Goal: Task Accomplishment & Management: Complete application form

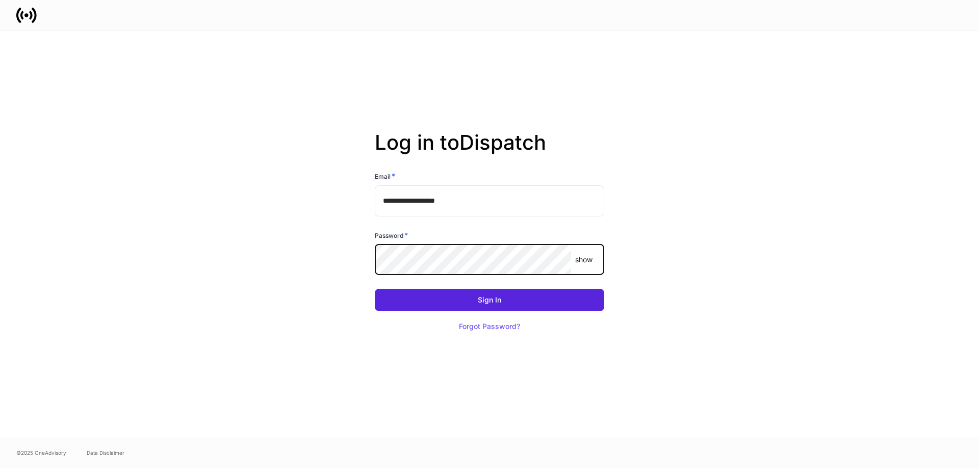
click at [375, 289] on button "Sign In" at bounding box center [489, 300] width 229 height 22
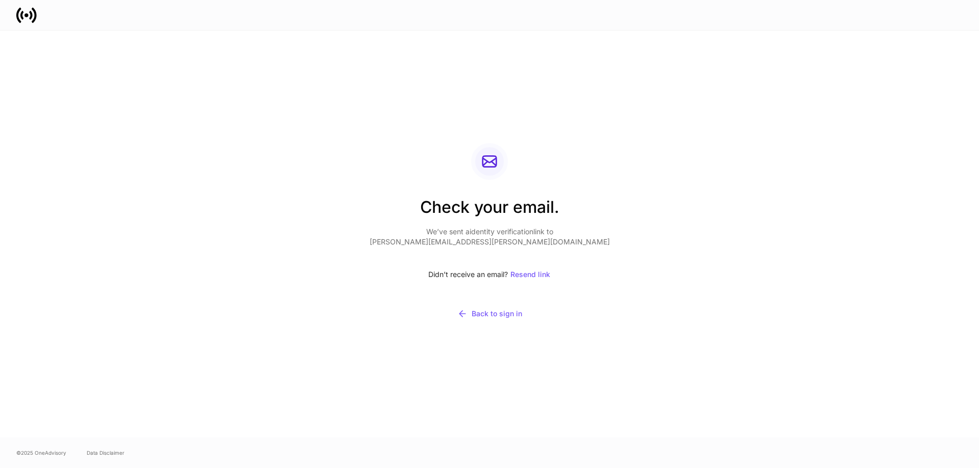
click at [662, 229] on div "Check your email. We’ve sent a identity verification link to aaron.hayter@fmr.c…" at bounding box center [489, 234] width 546 height 407
click at [530, 274] on div "Resend link" at bounding box center [530, 274] width 40 height 7
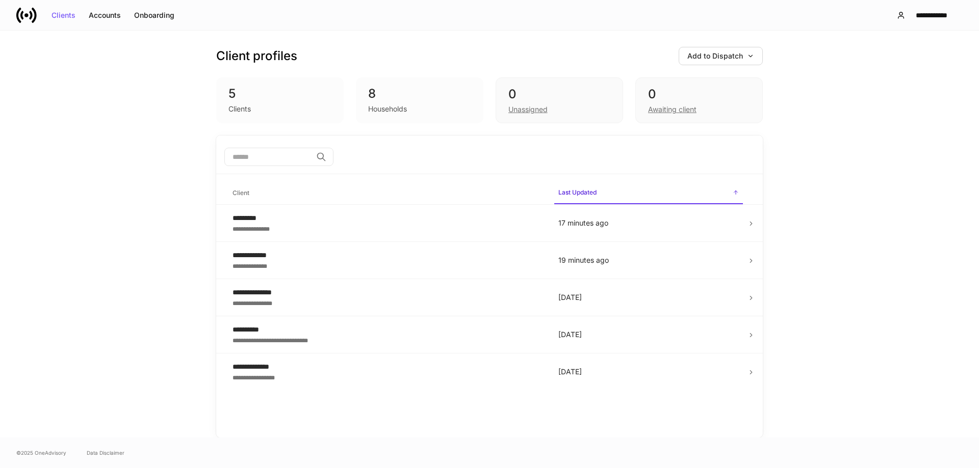
drag, startPoint x: 557, startPoint y: 51, endPoint x: 567, endPoint y: 48, distance: 11.1
click at [557, 51] on div "Client profiles Add to Dispatch" at bounding box center [489, 56] width 546 height 18
drag, startPoint x: 818, startPoint y: 132, endPoint x: 812, endPoint y: 95, distance: 36.6
click at [821, 126] on div "**********" at bounding box center [489, 234] width 979 height 407
click at [748, 60] on button "Add to Dispatch" at bounding box center [720, 56] width 84 height 18
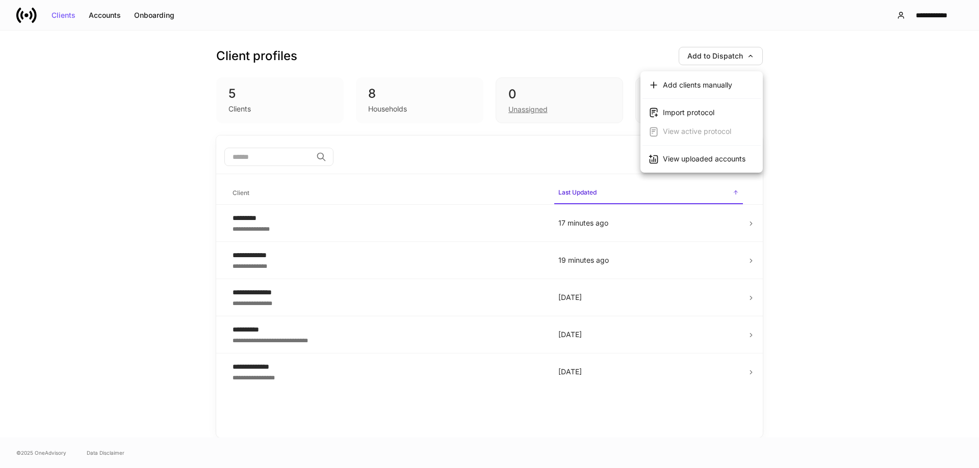
click at [741, 167] on li "View uploaded accounts" at bounding box center [701, 159] width 122 height 19
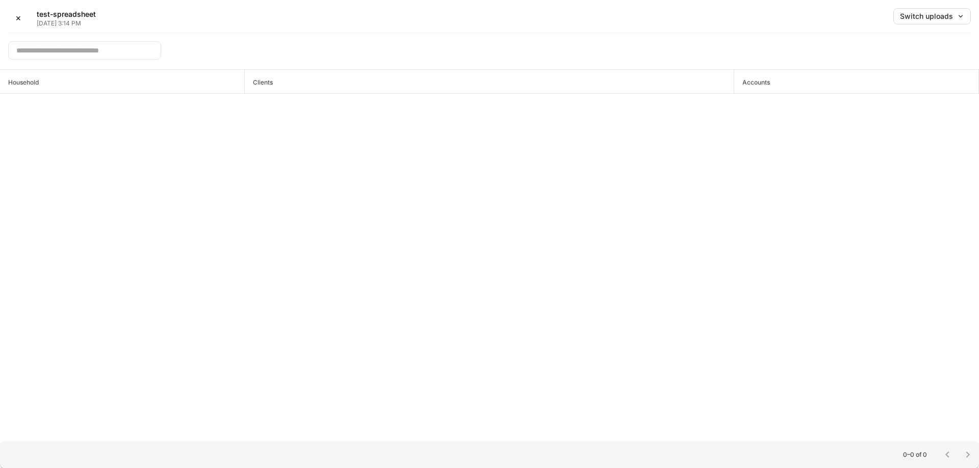
click at [774, 141] on div "Household Clients Accounts" at bounding box center [489, 256] width 979 height 372
click at [930, 13] on div "Switch uploads" at bounding box center [932, 16] width 64 height 7
drag, startPoint x: 912, startPoint y: 42, endPoint x: 903, endPoint y: 38, distance: 9.6
click at [898, 42] on li "[DATE] ✓" at bounding box center [873, 37] width 50 height 16
click at [23, 20] on button "✕" at bounding box center [18, 18] width 20 height 20
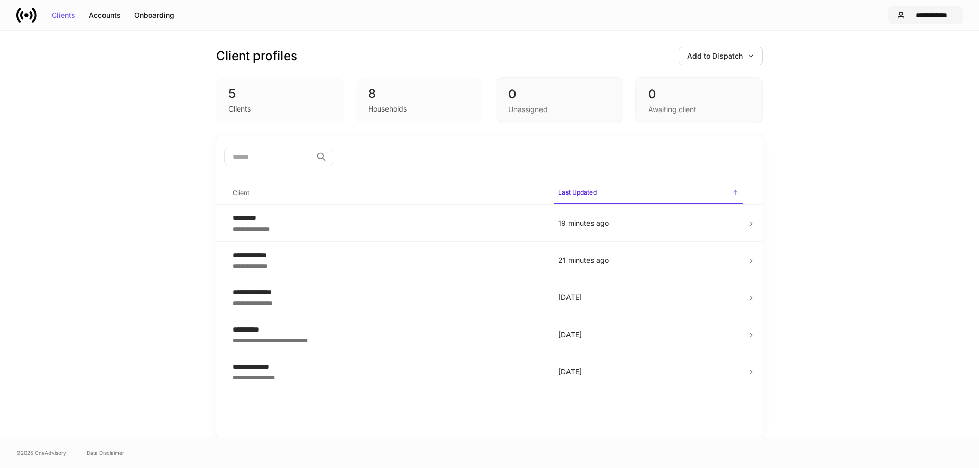
click at [933, 15] on div "**********" at bounding box center [931, 15] width 45 height 7
click at [879, 107] on li "Logout" at bounding box center [960, 100] width 240 height 19
click at [732, 60] on div "Add to Dispatch" at bounding box center [720, 56] width 67 height 7
click at [704, 159] on div "View uploaded accounts" at bounding box center [704, 159] width 83 height 10
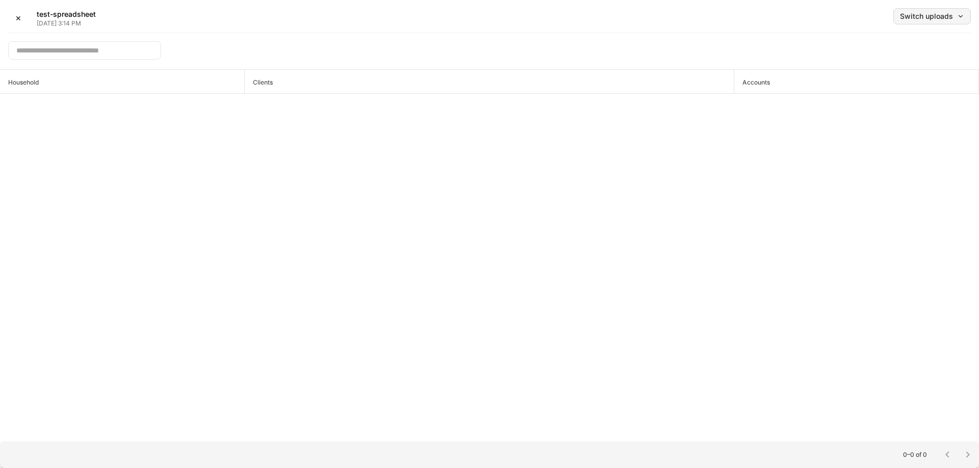
click at [913, 18] on div "Switch uploads" at bounding box center [932, 16] width 64 height 7
click at [880, 58] on div "[DATE]" at bounding box center [867, 53] width 23 height 10
click at [857, 147] on div "Household Clients Accounts" at bounding box center [489, 256] width 979 height 372
click at [931, 17] on div "Switch uploads" at bounding box center [932, 16] width 64 height 7
click at [898, 77] on li "[DATE]" at bounding box center [873, 69] width 50 height 16
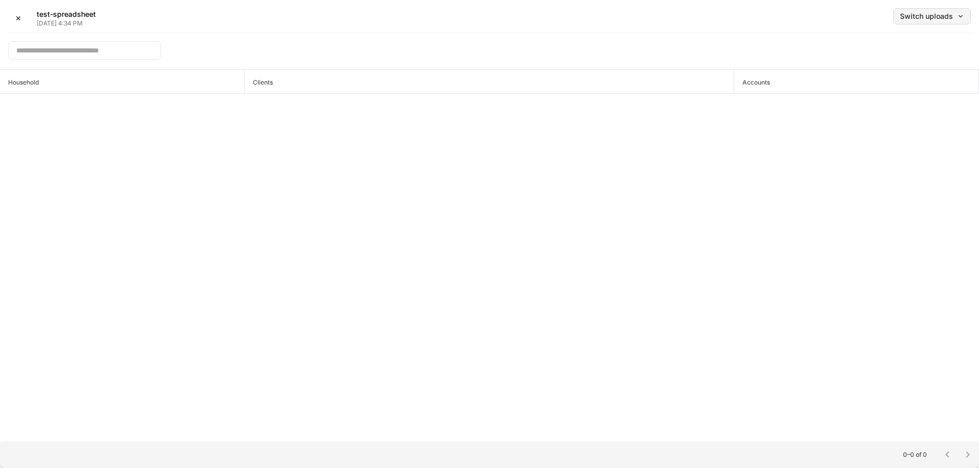
click at [922, 14] on div "Switch uploads" at bounding box center [932, 16] width 64 height 7
click at [898, 59] on li "[DATE]" at bounding box center [873, 53] width 50 height 16
click at [841, 120] on div "Household Clients Accounts" at bounding box center [489, 256] width 979 height 372
click at [538, 139] on div "Household Clients Accounts" at bounding box center [489, 256] width 979 height 372
click at [925, 24] on div "✕ test-spreadsheet Aug 28, 11:50 AM Switch uploads" at bounding box center [489, 20] width 962 height 25
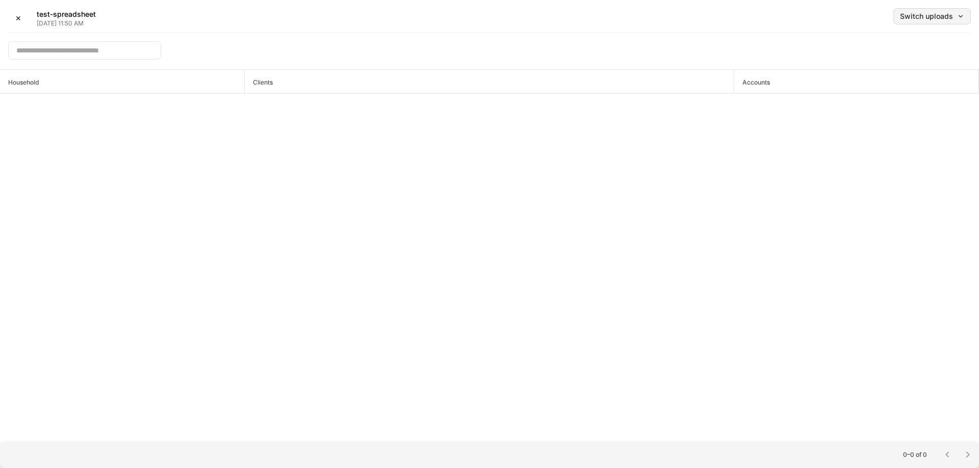
click at [925, 21] on button "Switch uploads" at bounding box center [931, 16] width 77 height 16
click at [904, 77] on li "[DATE]" at bounding box center [909, 80] width 122 height 18
click at [922, 17] on div "Switch uploads" at bounding box center [932, 16] width 64 height 7
click at [908, 103] on li "[DATE]" at bounding box center [909, 99] width 122 height 18
click at [869, 123] on div "Household Clients Accounts" at bounding box center [489, 256] width 979 height 372
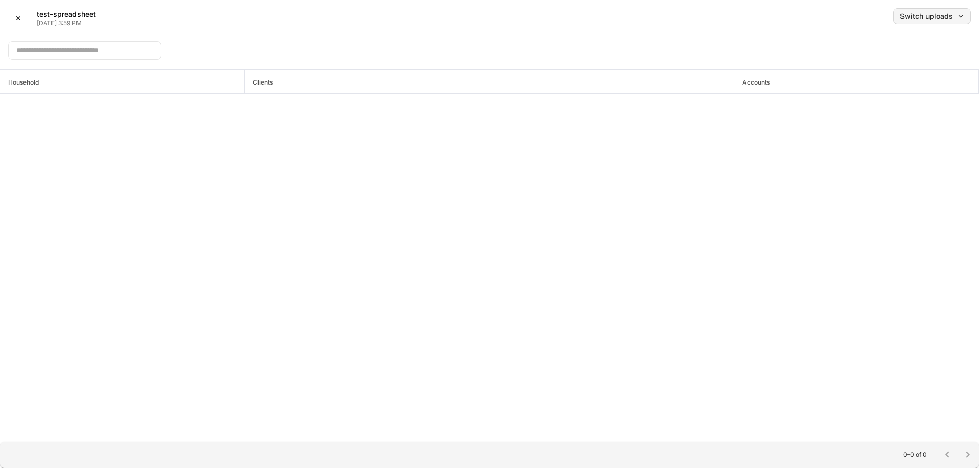
click at [936, 22] on button "Switch uploads" at bounding box center [931, 16] width 77 height 16
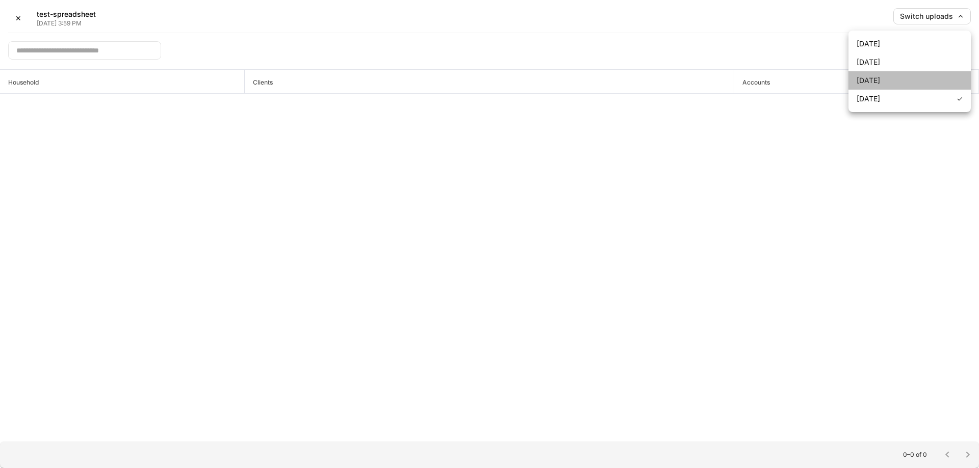
click at [913, 86] on li "[DATE]" at bounding box center [909, 80] width 122 height 18
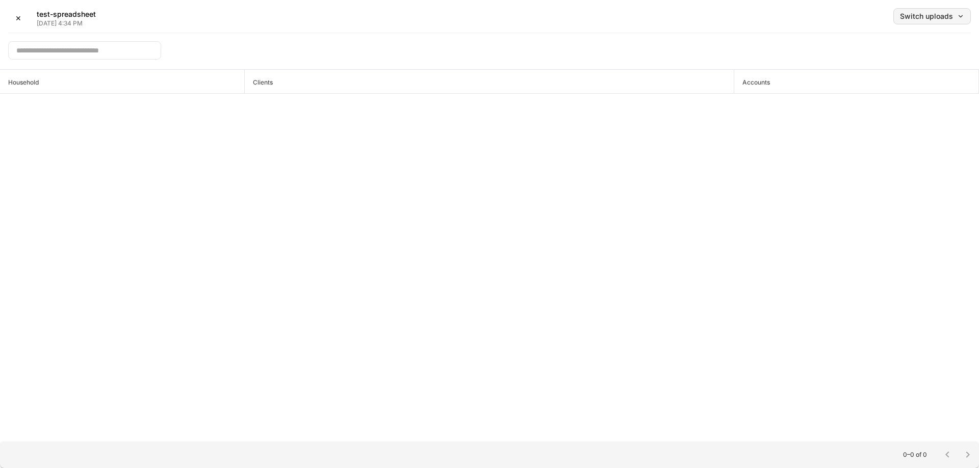
click at [933, 17] on div "Switch uploads" at bounding box center [932, 16] width 64 height 7
click at [921, 64] on li "Aug 28, 2025" at bounding box center [909, 62] width 122 height 18
click at [398, 46] on div "​" at bounding box center [489, 47] width 962 height 28
click at [17, 23] on button "✕" at bounding box center [18, 18] width 20 height 20
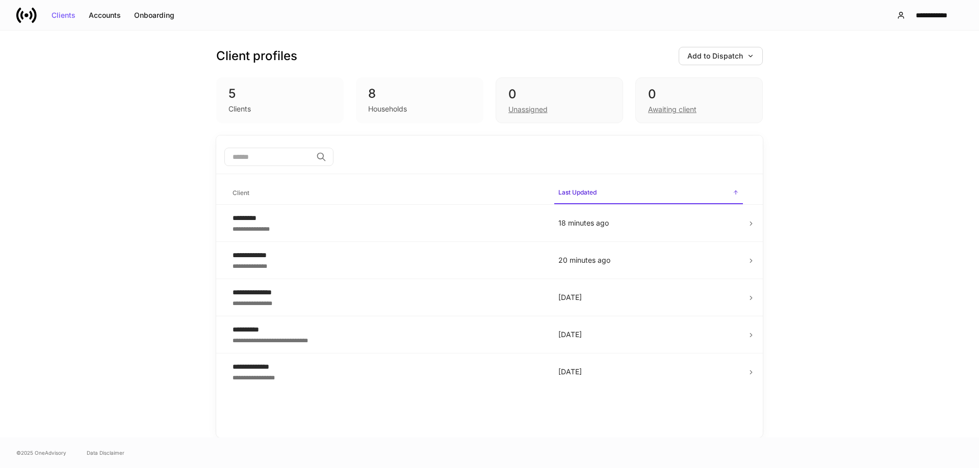
click at [309, 105] on div "Clients" at bounding box center [279, 108] width 103 height 12
click at [717, 62] on button "Add to Dispatch" at bounding box center [720, 56] width 84 height 18
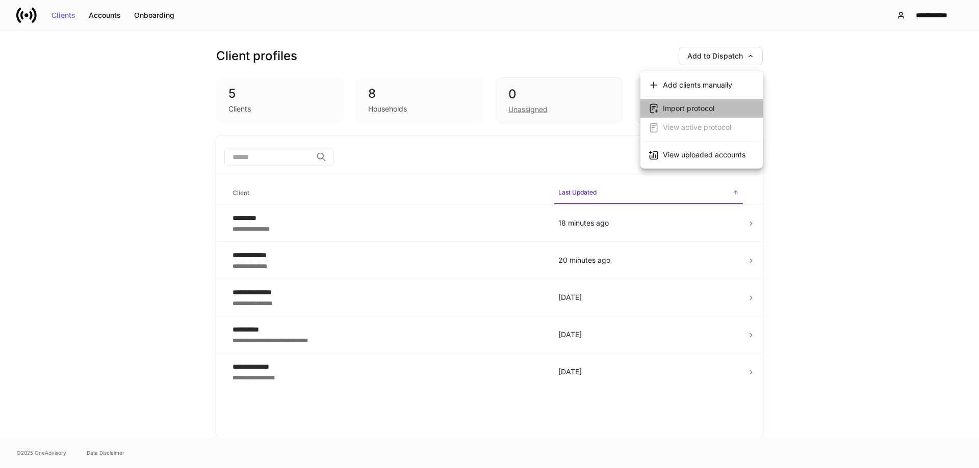
click at [717, 107] on li "Import protocol" at bounding box center [701, 108] width 122 height 19
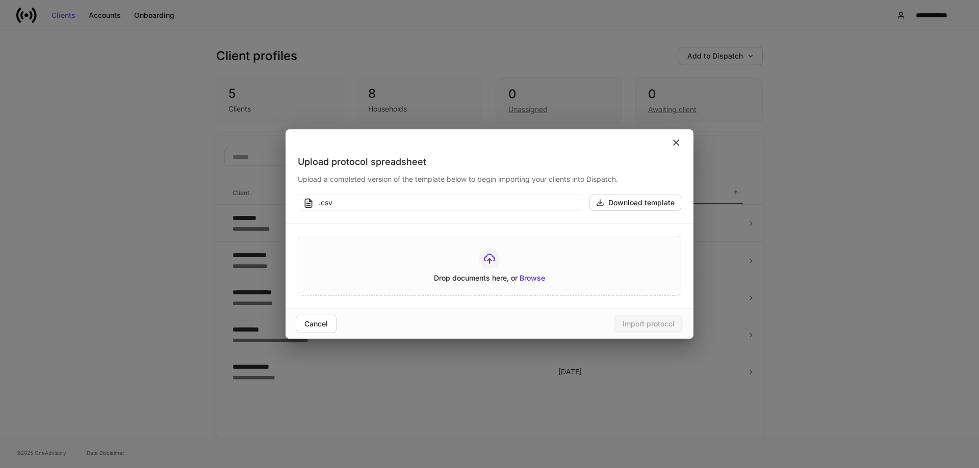
click at [676, 141] on icon at bounding box center [676, 143] width 10 height 10
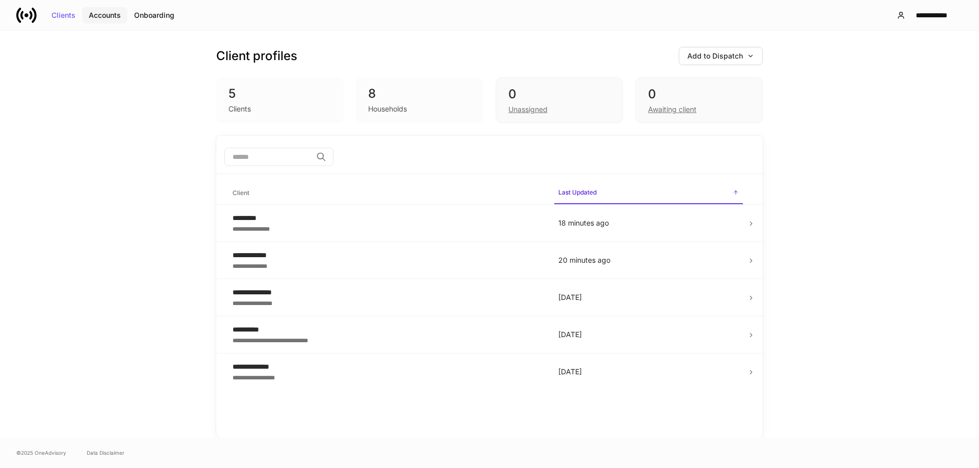
click at [109, 19] on button "Accounts" at bounding box center [104, 15] width 45 height 16
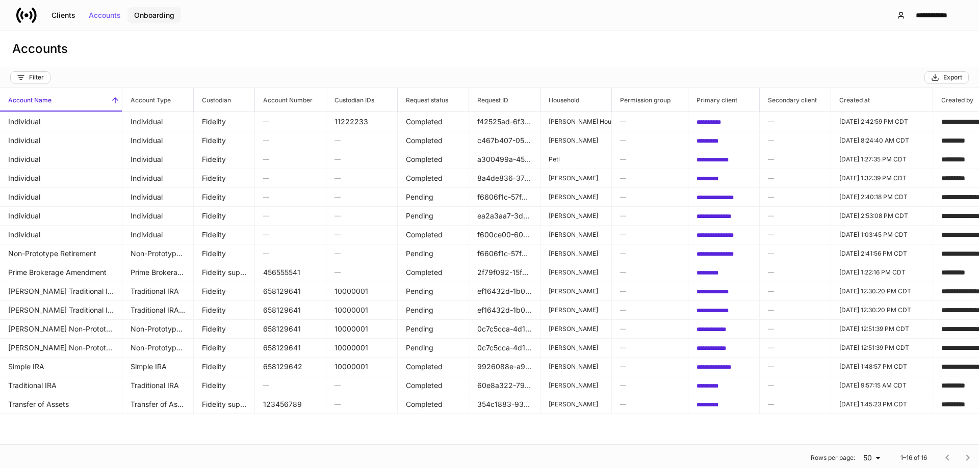
click at [164, 19] on button "Onboarding" at bounding box center [154, 15] width 54 height 16
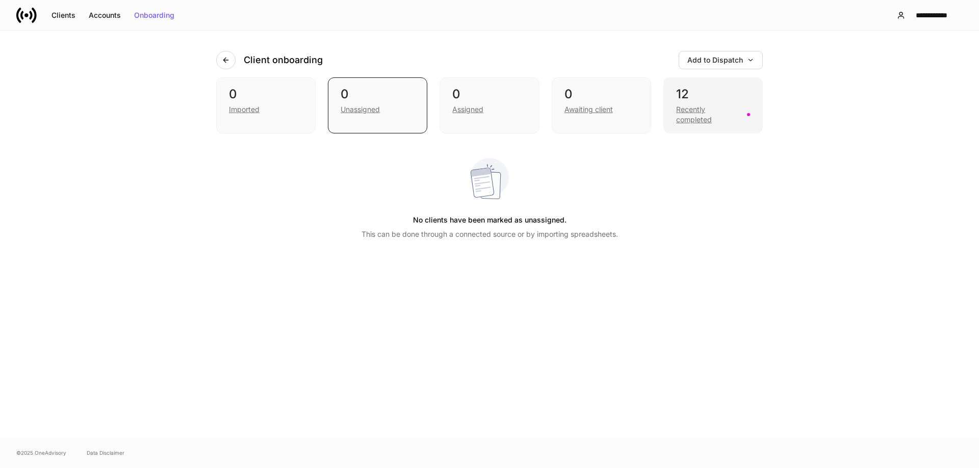
click at [684, 101] on div "12" at bounding box center [713, 94] width 74 height 16
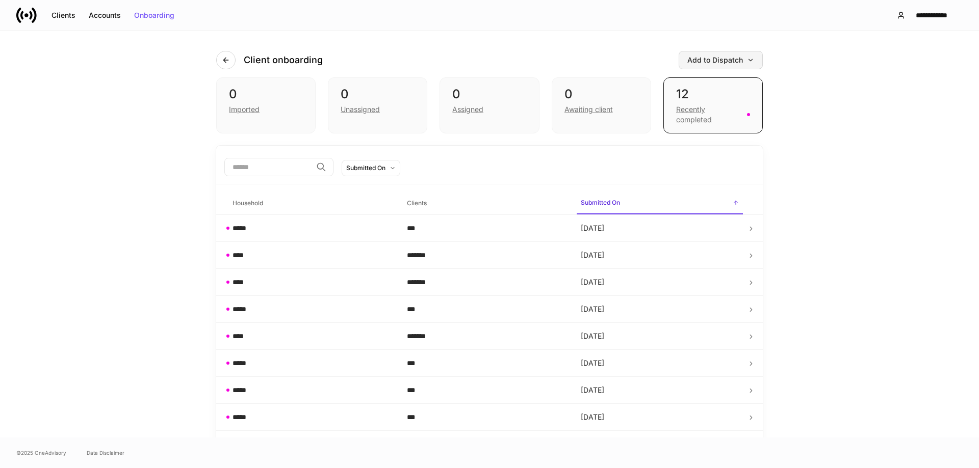
click at [747, 63] on icon "button" at bounding box center [750, 60] width 7 height 7
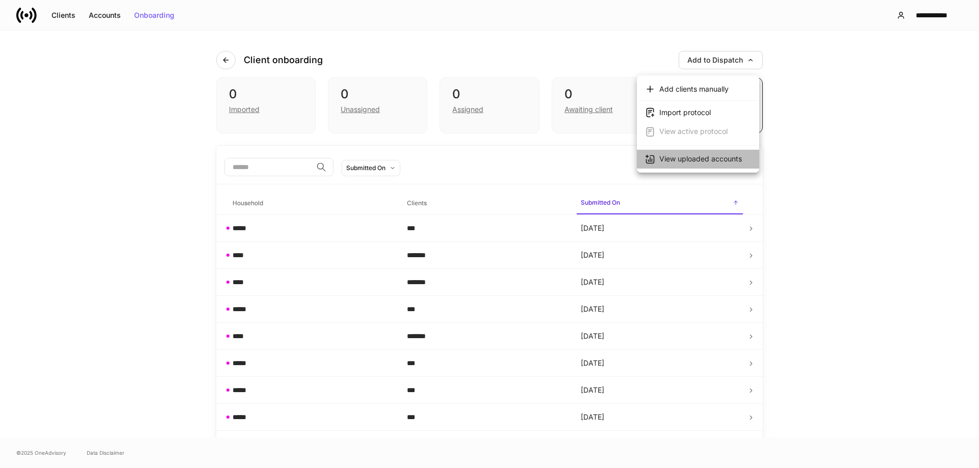
click at [703, 158] on div "View uploaded accounts" at bounding box center [700, 159] width 83 height 10
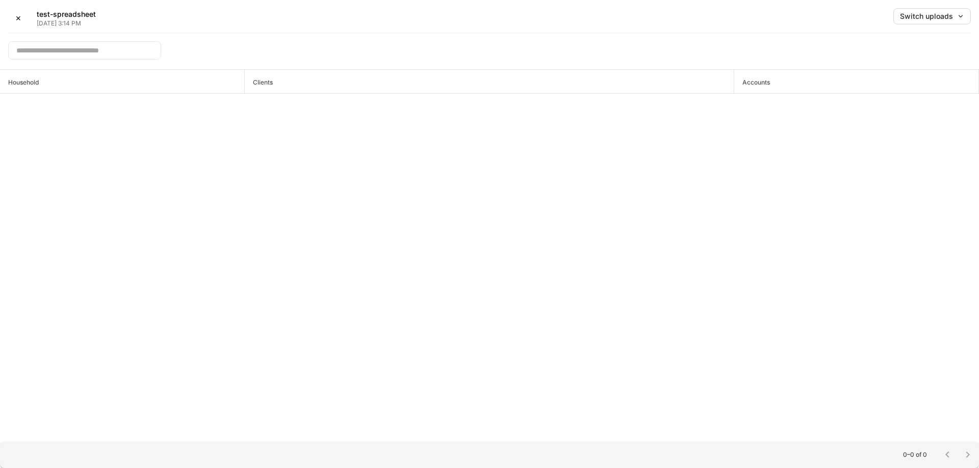
click at [146, 45] on input "text" at bounding box center [84, 50] width 153 height 18
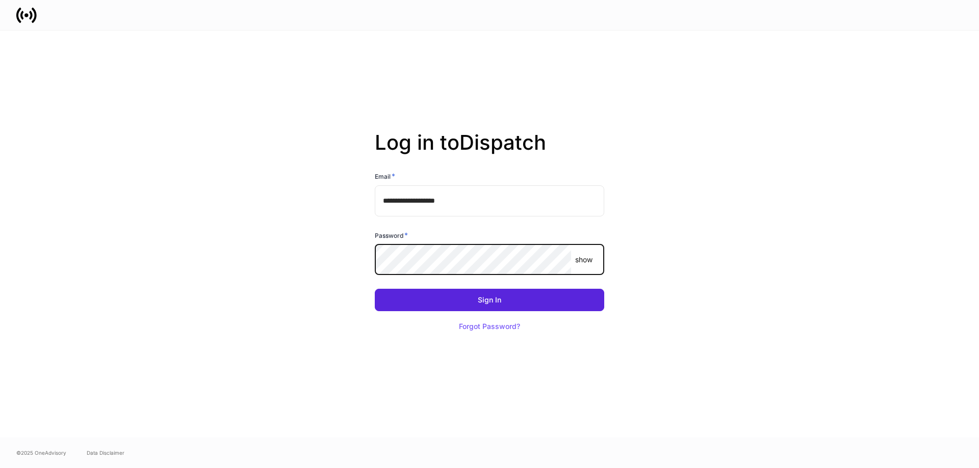
click at [375, 289] on button "Sign In" at bounding box center [489, 300] width 229 height 22
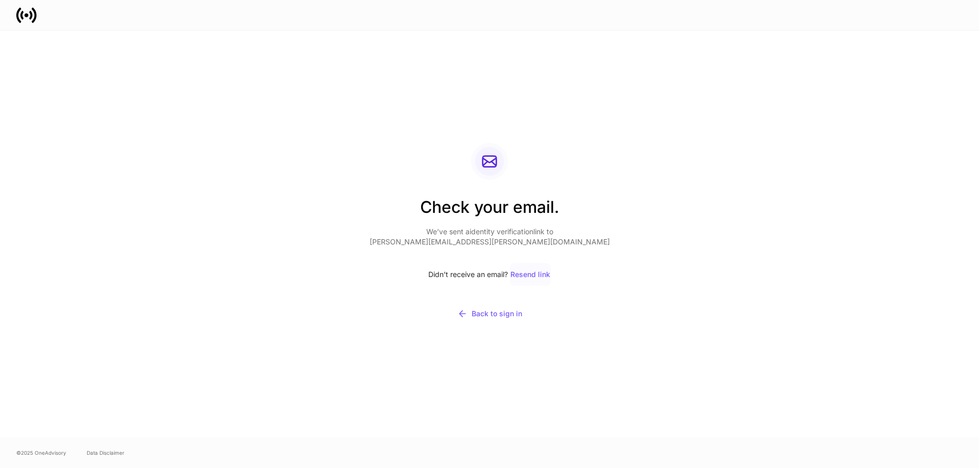
click at [548, 275] on div "Resend link" at bounding box center [530, 274] width 40 height 7
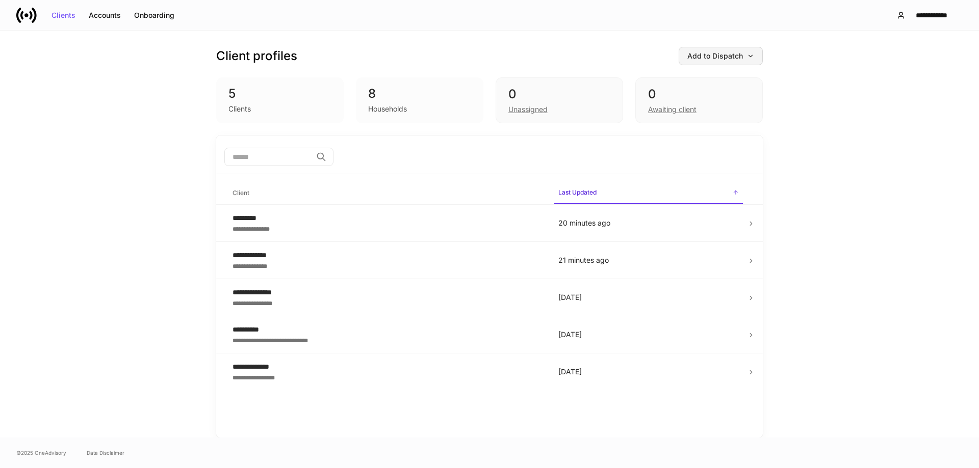
click at [738, 53] on div "Add to Dispatch" at bounding box center [720, 56] width 67 height 7
click at [684, 154] on div "View uploaded accounts" at bounding box center [704, 159] width 83 height 10
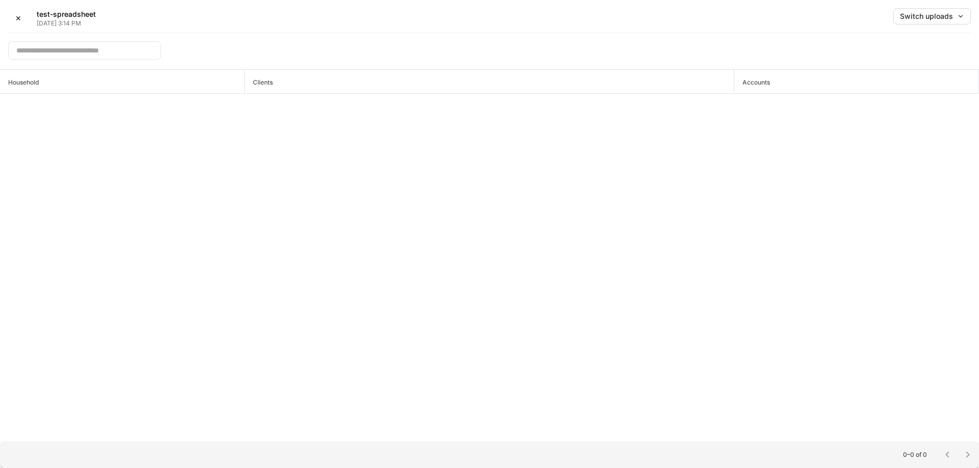
click at [649, 114] on div "Household Clients Accounts" at bounding box center [489, 256] width 979 height 372
click at [485, 344] on div "Household Clients Accounts" at bounding box center [489, 256] width 979 height 372
click at [931, 13] on div "Switch uploads" at bounding box center [932, 16] width 64 height 7
click at [880, 58] on div "[DATE]" at bounding box center [867, 53] width 23 height 10
click at [17, 21] on div "✕" at bounding box center [18, 18] width 6 height 7
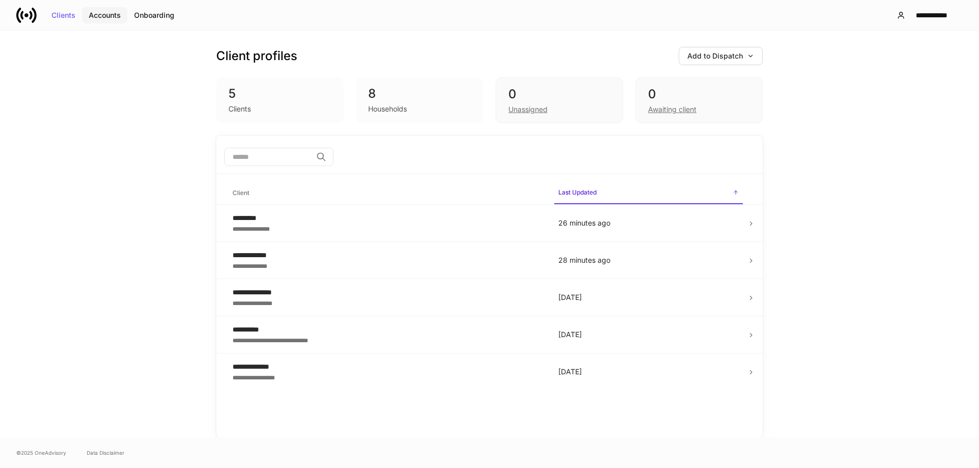
click at [113, 14] on div "Accounts" at bounding box center [105, 15] width 32 height 7
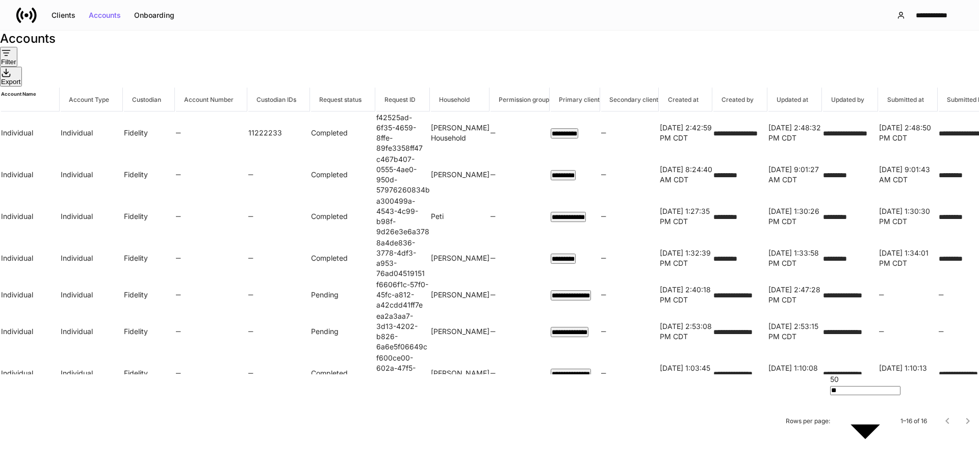
drag, startPoint x: 342, startPoint y: 65, endPoint x: 400, endPoint y: 66, distance: 58.1
click at [342, 47] on div "Accounts" at bounding box center [489, 39] width 979 height 16
click at [320, 47] on div "Accounts" at bounding box center [489, 39] width 979 height 16
click at [411, 47] on div "Accounts" at bounding box center [489, 39] width 979 height 16
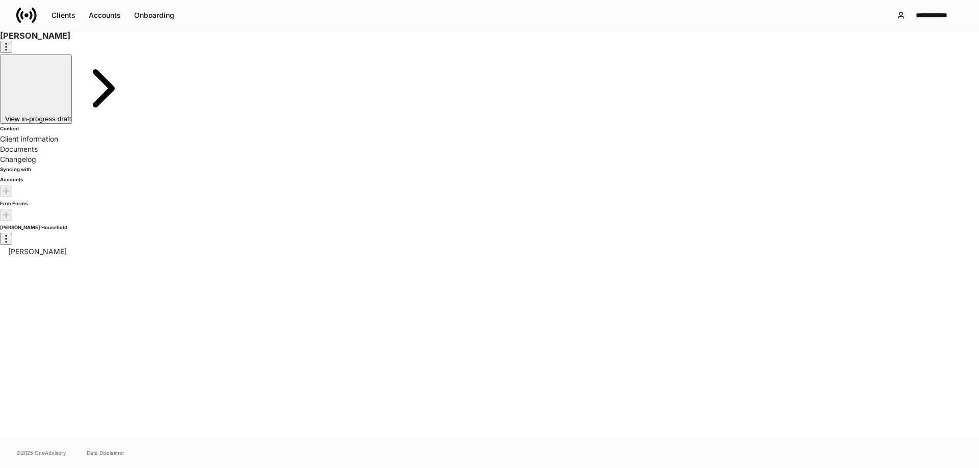
click at [71, 89] on div "View in-progress draft" at bounding box center [38, 89] width 66 height 67
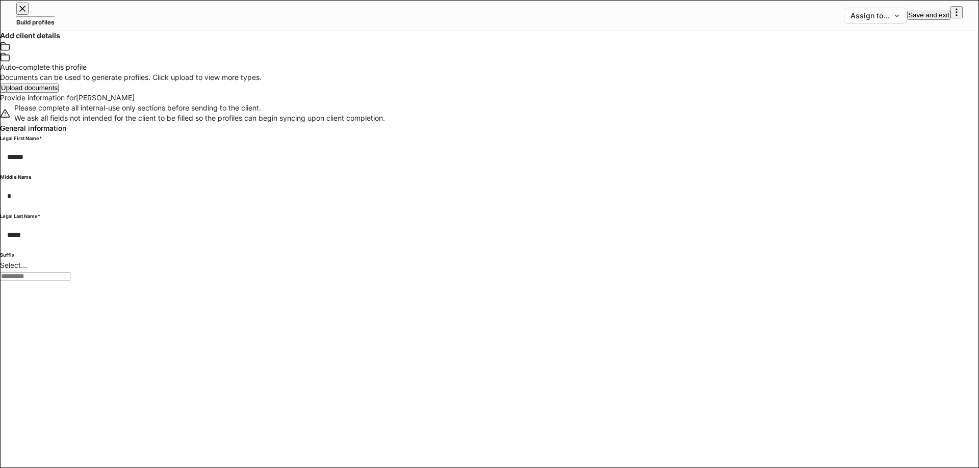
type input "**********"
type input "*"
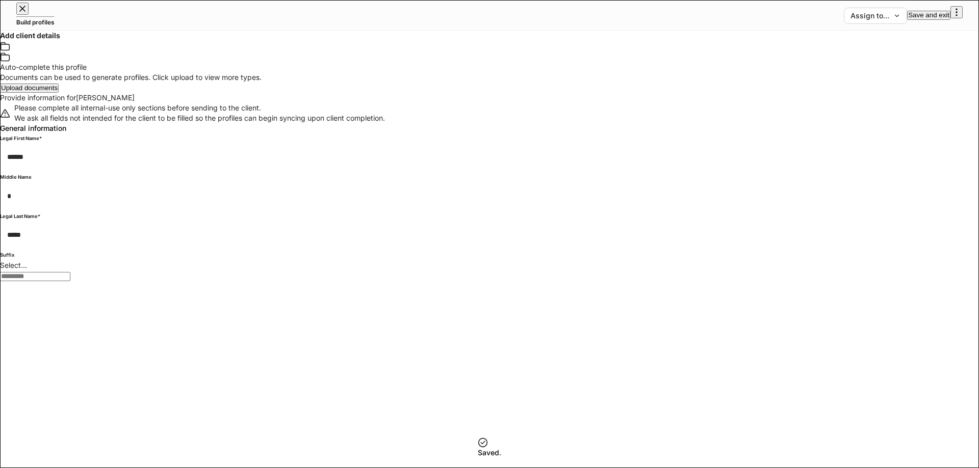
type input "**********"
drag, startPoint x: 454, startPoint y: 257, endPoint x: 399, endPoint y: 256, distance: 55.1
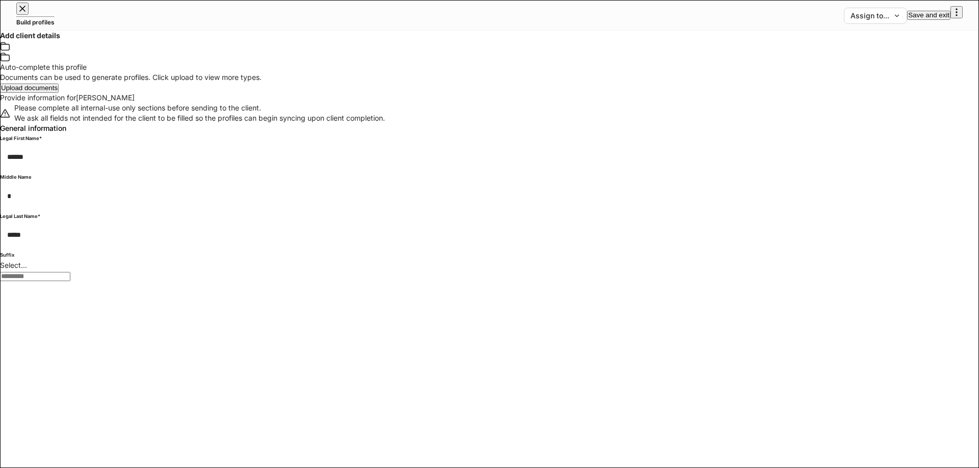
type input "*****"
type input "*"
type input "********"
type input "*****"
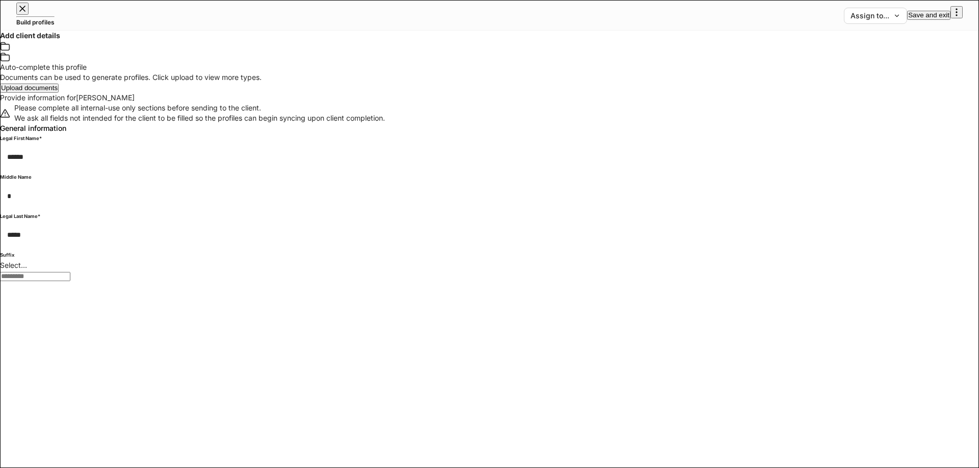
type input "**********"
type input "*"
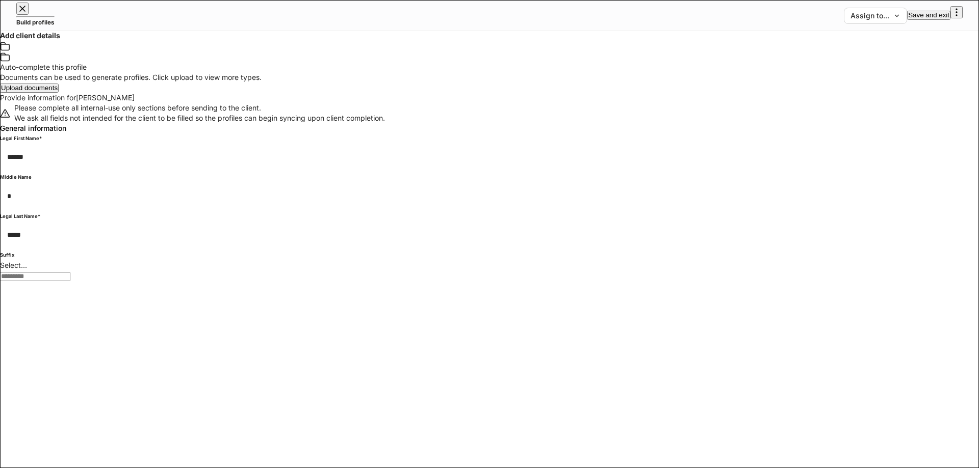
type input "*****"
drag, startPoint x: 943, startPoint y: 25, endPoint x: 842, endPoint y: 96, distance: 123.6
drag, startPoint x: 80, startPoint y: 155, endPoint x: 248, endPoint y: 155, distance: 168.2
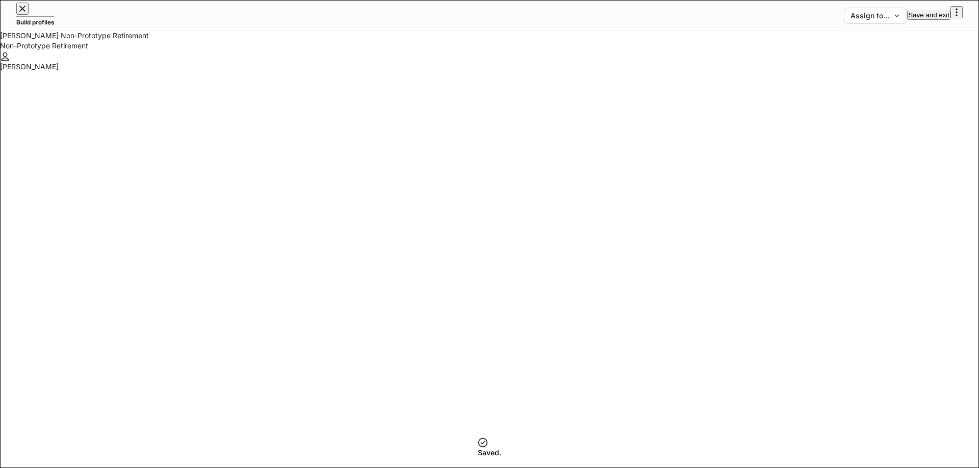
scroll to position [918, 0]
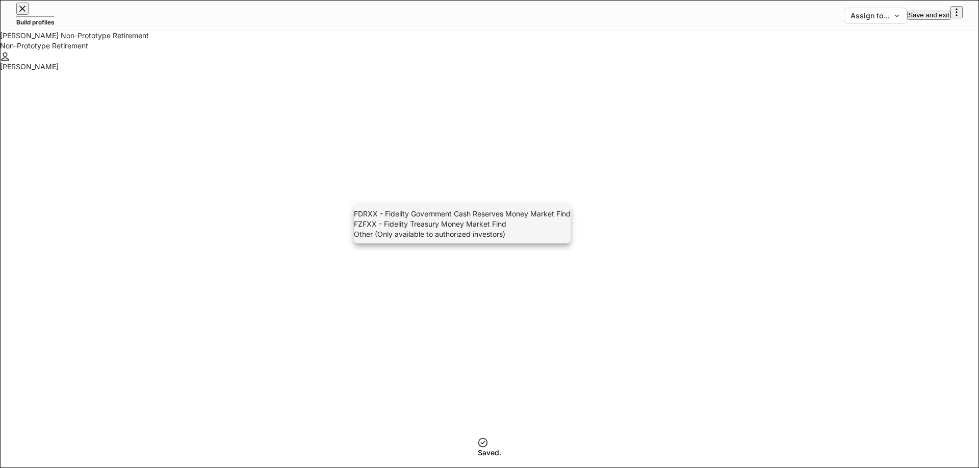
click at [556, 193] on div at bounding box center [489, 234] width 979 height 468
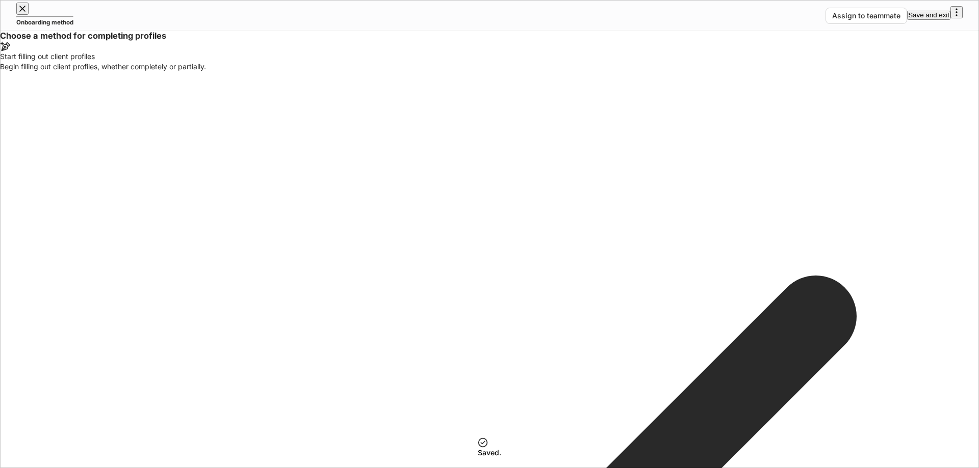
click at [445, 72] on div "Begin filling out client profiles, whether completely or partially." at bounding box center [489, 67] width 979 height 10
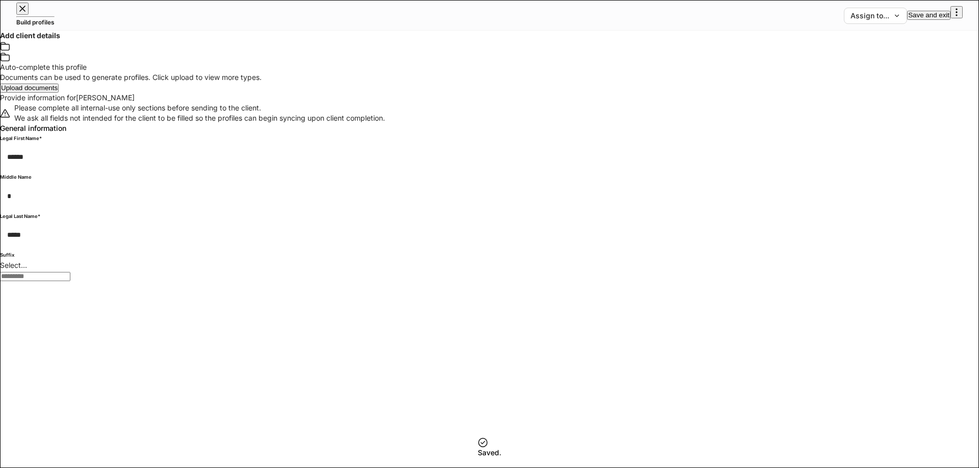
type input "**********"
click at [856, 21] on button "Assign to..." at bounding box center [875, 16] width 63 height 16
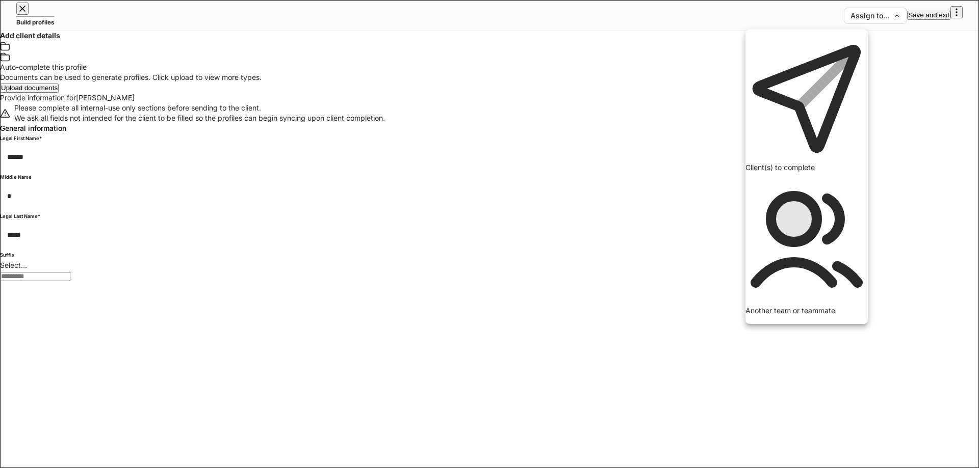
click at [944, 114] on div at bounding box center [489, 234] width 979 height 468
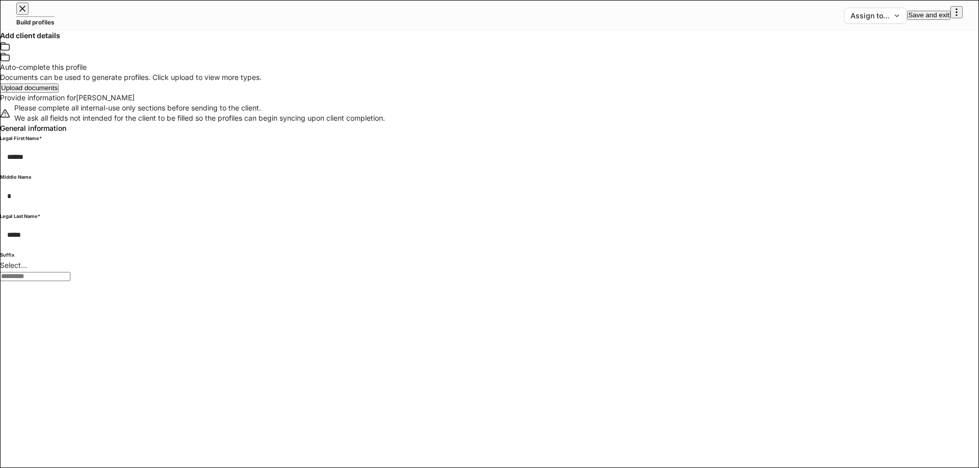
click at [954, 17] on icon "button" at bounding box center [956, 12] width 10 height 10
click at [954, 17] on div at bounding box center [489, 234] width 979 height 468
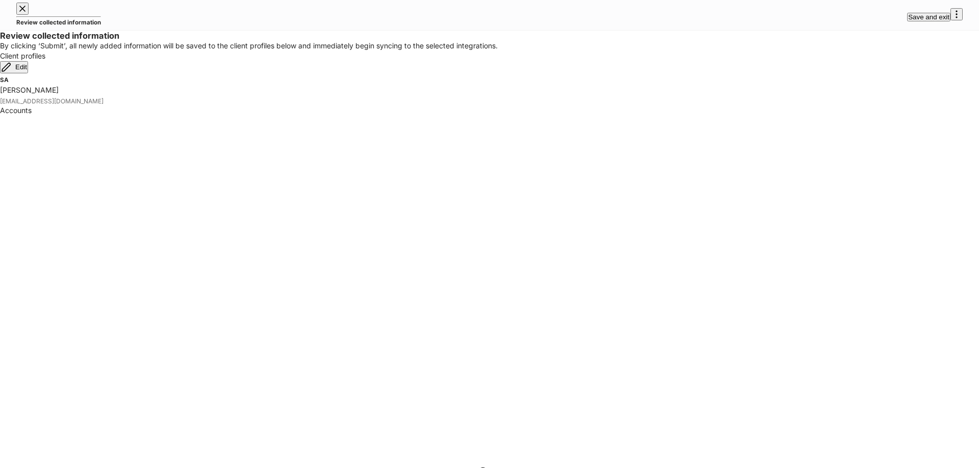
click at [28, 14] on icon "button" at bounding box center [22, 9] width 10 height 10
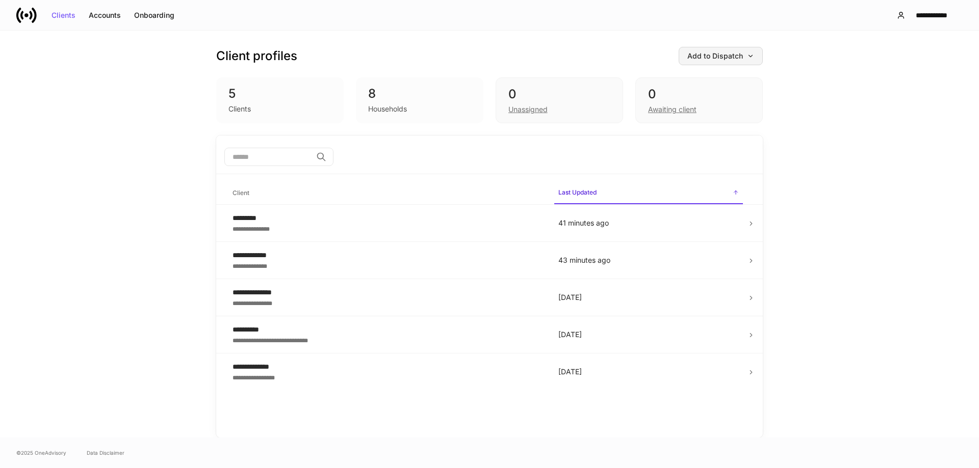
click at [741, 62] on button "Add to Dispatch" at bounding box center [720, 56] width 84 height 18
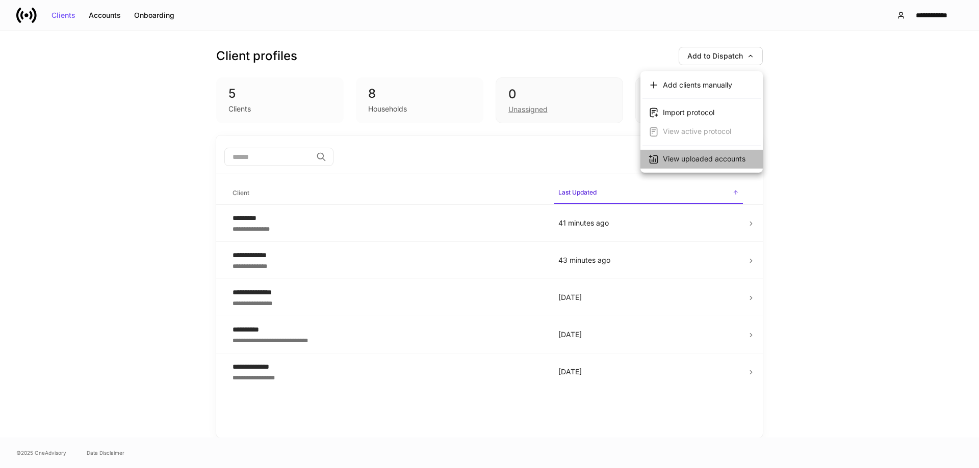
click at [710, 164] on div "View uploaded accounts" at bounding box center [704, 159] width 83 height 10
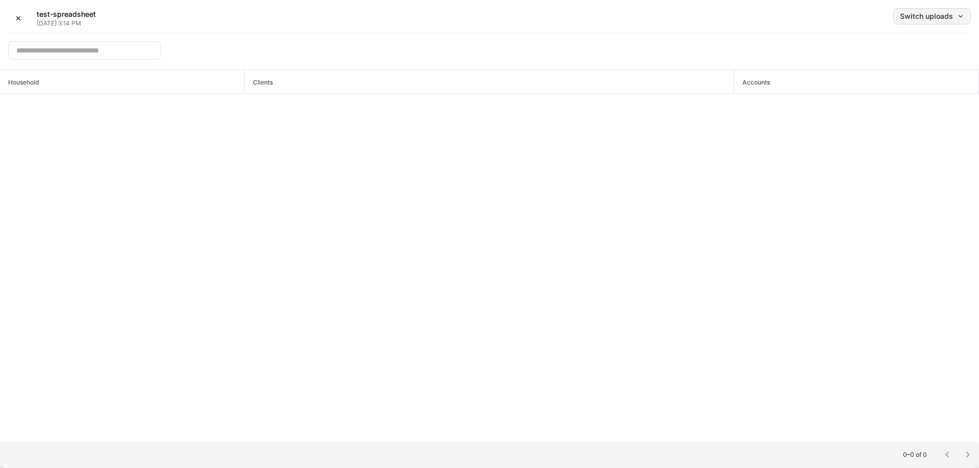
click at [932, 21] on button "Switch uploads" at bounding box center [931, 16] width 77 height 16
click at [887, 32] on ul "Sep 3, 2025 ✓ Aug 28, 2025 Aug 25, 2025 Aug 25, 2025" at bounding box center [873, 60] width 50 height 73
click at [929, 17] on div "Switch uploads" at bounding box center [932, 16] width 64 height 7
click at [880, 58] on div "Aug 28, 2025" at bounding box center [867, 53] width 23 height 10
click at [934, 17] on div "Switch uploads" at bounding box center [932, 16] width 64 height 7
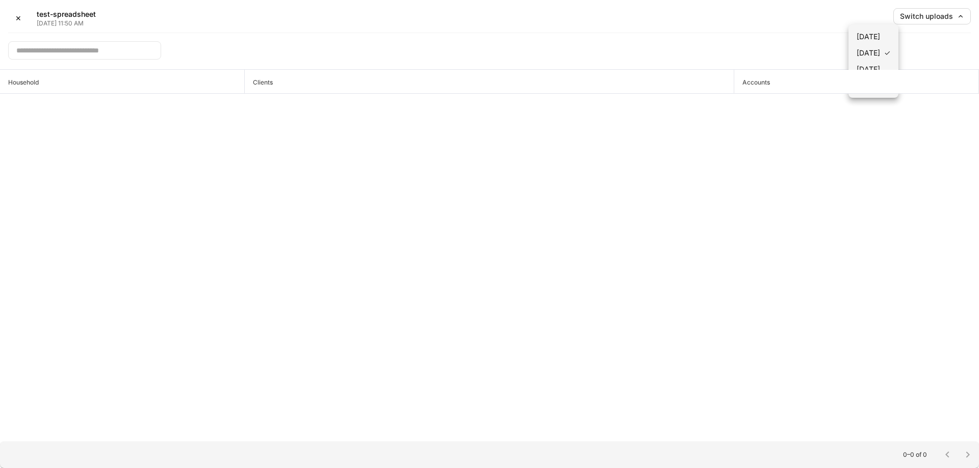
click at [880, 74] on div "Aug 25, 2025" at bounding box center [867, 69] width 23 height 10
click at [953, 15] on div "Switch uploads" at bounding box center [932, 16] width 64 height 7
click at [898, 45] on li "Sep 3, 2025" at bounding box center [873, 37] width 50 height 16
click at [922, 16] on div "Switch uploads" at bounding box center [932, 16] width 64 height 7
click at [898, 45] on li "Sep 3, 2025 ✓" at bounding box center [873, 37] width 50 height 16
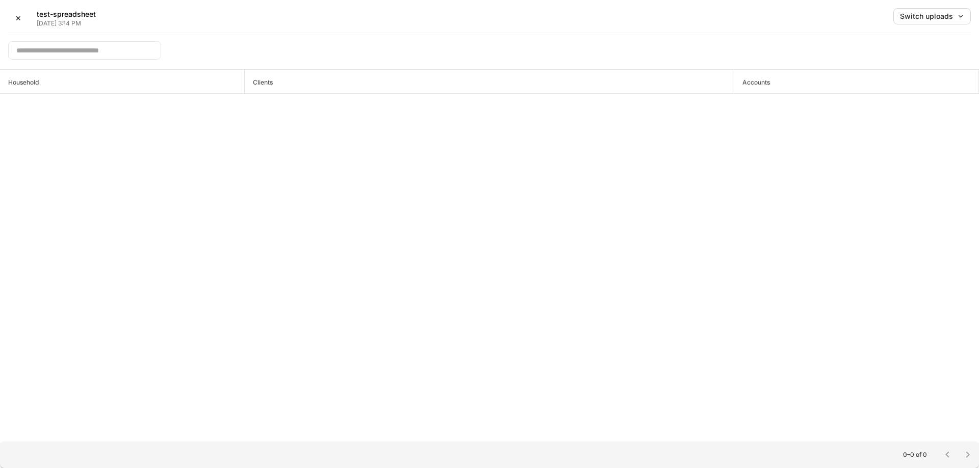
click at [362, 111] on div "Household Clients Accounts" at bounding box center [489, 256] width 979 height 372
click at [568, 211] on div "Household Clients Accounts" at bounding box center [489, 256] width 979 height 372
click at [911, 14] on div "Switch uploads" at bounding box center [932, 16] width 64 height 7
click at [880, 91] on div "Aug 25, 2025" at bounding box center [867, 86] width 23 height 10
click at [921, 19] on div "Switch uploads" at bounding box center [932, 16] width 64 height 7
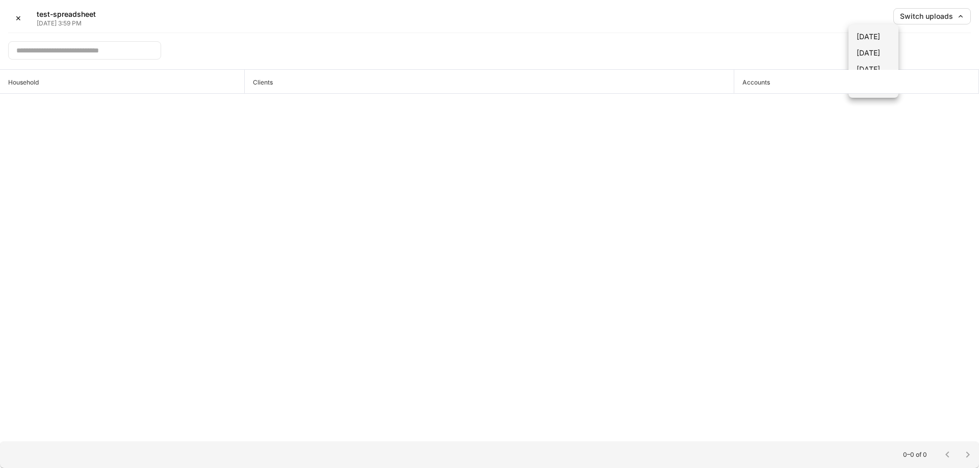
click at [880, 74] on div "Aug 25, 2025" at bounding box center [867, 69] width 23 height 10
click at [584, 93] on div "Household Clients Accounts" at bounding box center [489, 256] width 979 height 372
click at [907, 20] on div "Switch uploads" at bounding box center [932, 16] width 64 height 7
click at [898, 45] on li "Sep 3, 2025" at bounding box center [873, 37] width 50 height 16
click at [24, 17] on button "✕" at bounding box center [18, 18] width 20 height 20
